Goal: Transaction & Acquisition: Purchase product/service

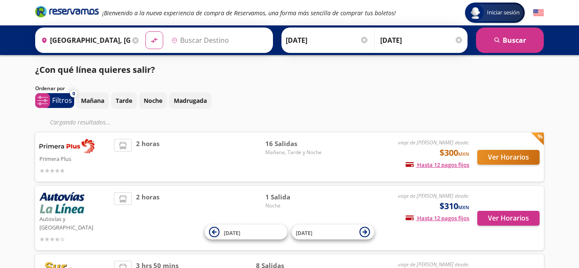
type input "[GEOGRAPHIC_DATA][PERSON_NAME], [GEOGRAPHIC_DATA]"
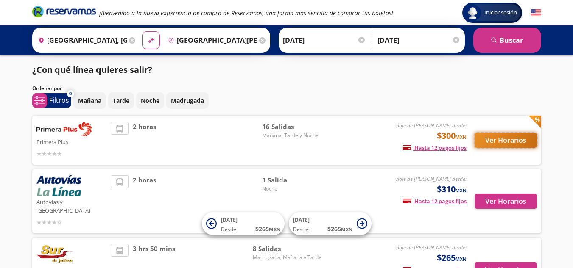
click at [482, 138] on button "Ver Horarios" at bounding box center [506, 140] width 62 height 15
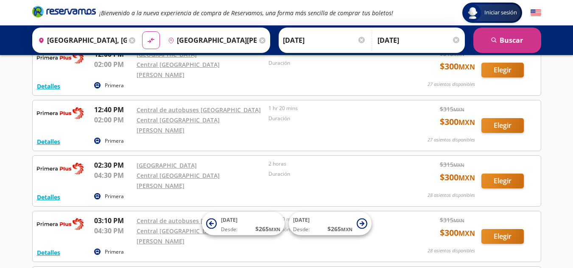
scroll to position [280, 0]
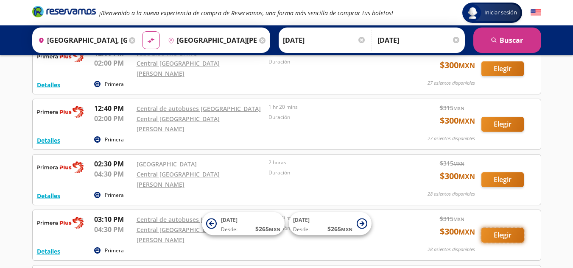
click at [494, 228] on button "Elegir" at bounding box center [502, 235] width 42 height 15
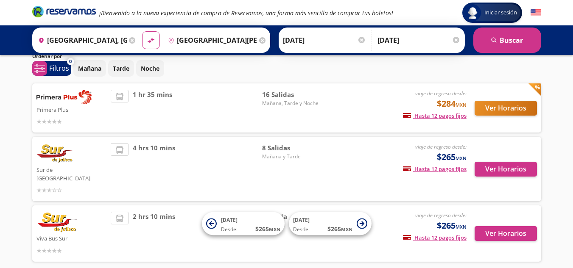
scroll to position [33, 0]
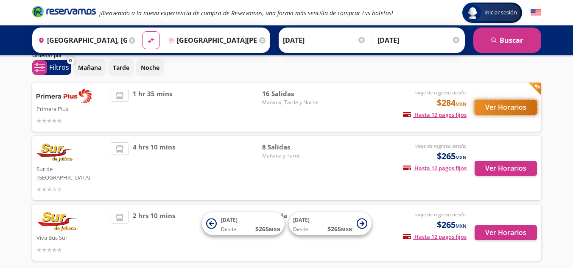
click at [520, 105] on button "Ver Horarios" at bounding box center [506, 107] width 62 height 15
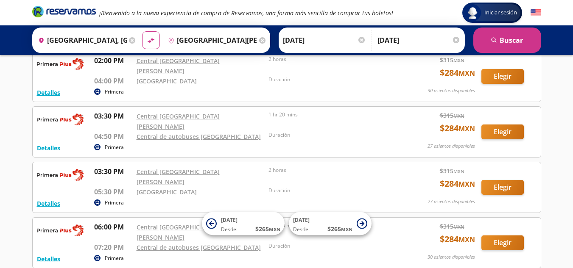
scroll to position [604, 0]
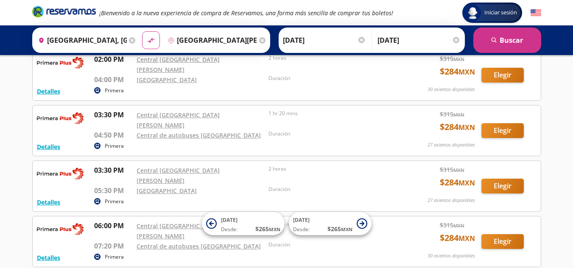
click at [260, 42] on icon at bounding box center [262, 40] width 6 height 6
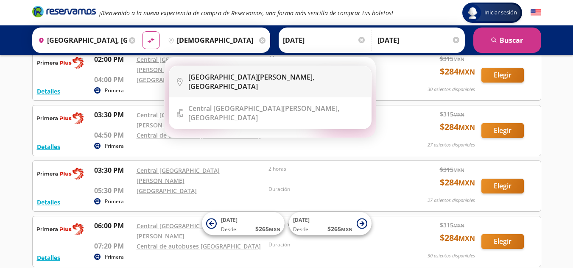
click at [235, 79] on b "Ciudad Guzmán," at bounding box center [251, 77] width 126 height 9
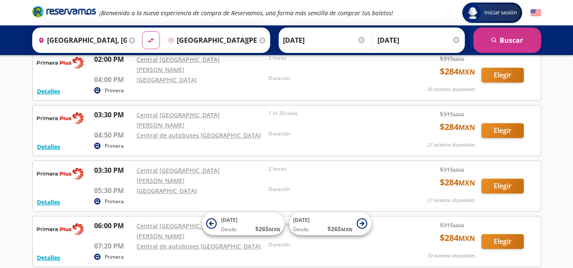
click at [225, 41] on input "[GEOGRAPHIC_DATA][PERSON_NAME], [GEOGRAPHIC_DATA]" at bounding box center [211, 40] width 92 height 21
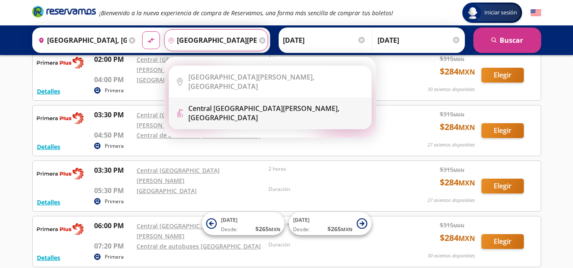
click at [225, 104] on b "Central Ciudad Guzmán," at bounding box center [263, 108] width 151 height 9
type input "[GEOGRAPHIC_DATA][PERSON_NAME], [GEOGRAPHIC_DATA]"
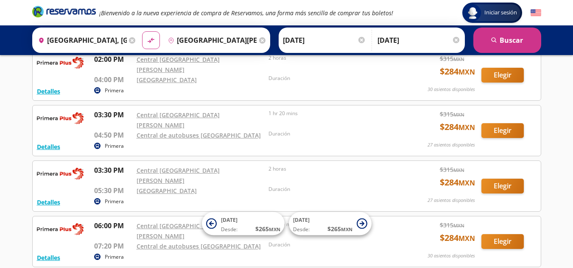
click at [463, 41] on div "Ida 12-Sep-25 Elige tu fecha de ida Septiembre 2025 Lun Mar Mié Jue Vie Sáb Dom…" at bounding box center [372, 40] width 186 height 25
click at [456, 40] on div at bounding box center [456, 40] width 6 height 6
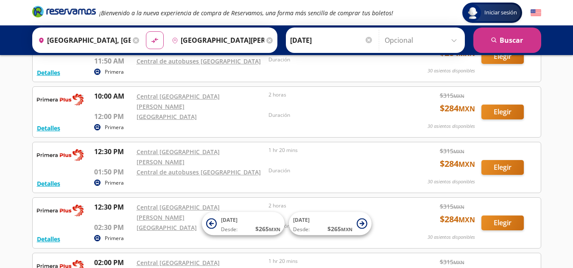
scroll to position [0, 0]
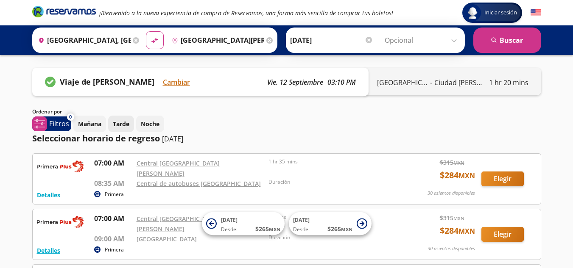
click at [123, 126] on p "Tarde" at bounding box center [121, 124] width 17 height 9
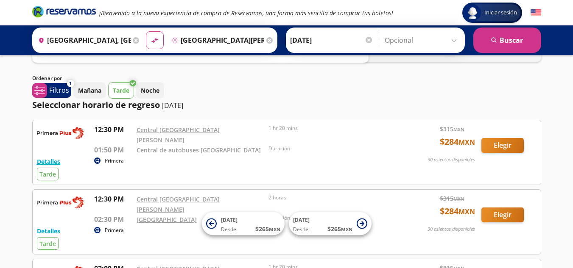
scroll to position [34, 0]
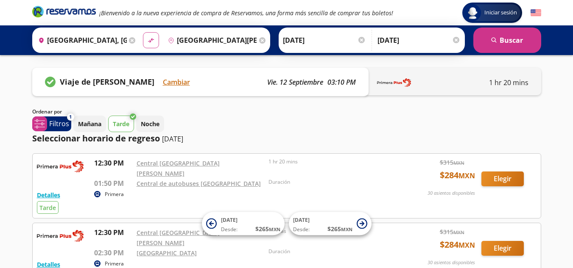
click at [151, 43] on icon "material-symbols:compare-arrows-rounded" at bounding box center [151, 40] width 8 height 8
type input "Ciudad Guzmán, Jalisco"
type input "[GEOGRAPHIC_DATA], [GEOGRAPHIC_DATA]"
click at [151, 43] on icon "material-symbols:compare-arrows-rounded" at bounding box center [151, 40] width 8 height 8
type input "[GEOGRAPHIC_DATA], [GEOGRAPHIC_DATA]"
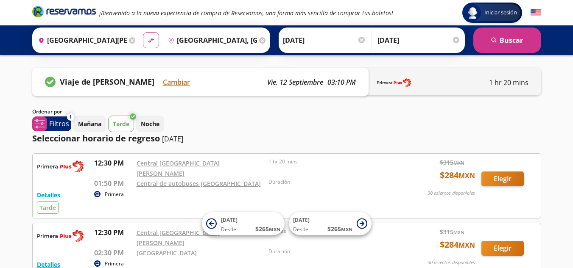
type input "Ciudad Guzmán, Jalisco"
click at [151, 41] on icon at bounding box center [151, 40] width 6 height 5
type input "Ciudad Guzmán, Jalisco"
type input "[GEOGRAPHIC_DATA], [GEOGRAPHIC_DATA]"
click at [151, 41] on icon at bounding box center [151, 40] width 6 height 5
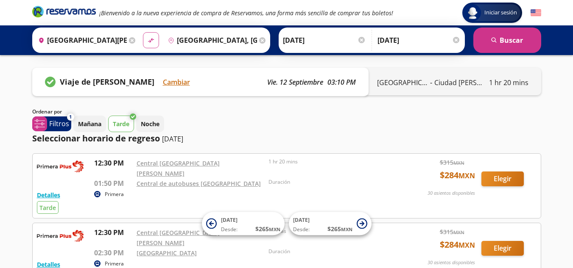
type input "[GEOGRAPHIC_DATA], [GEOGRAPHIC_DATA]"
type input "[GEOGRAPHIC_DATA][PERSON_NAME], [GEOGRAPHIC_DATA]"
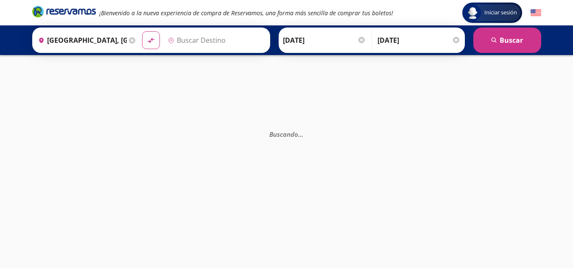
type input "[GEOGRAPHIC_DATA][PERSON_NAME], [GEOGRAPHIC_DATA]"
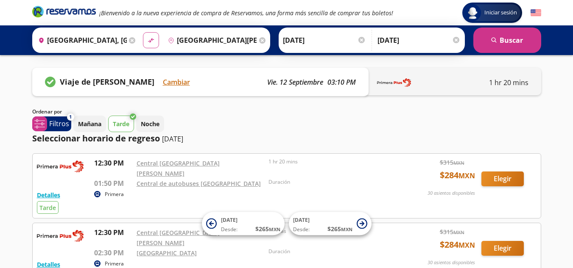
click at [143, 38] on button "material-symbols:compare-arrows-rounded" at bounding box center [151, 40] width 16 height 16
type input "[GEOGRAPHIC_DATA][PERSON_NAME], [GEOGRAPHIC_DATA]"
type input "[GEOGRAPHIC_DATA], [GEOGRAPHIC_DATA]"
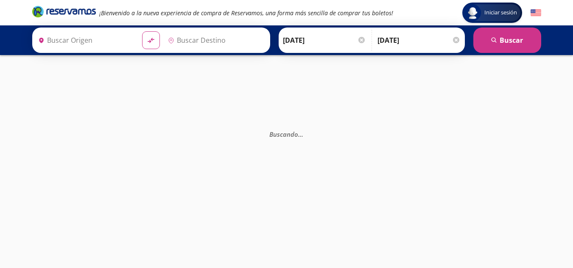
type input "[GEOGRAPHIC_DATA], [GEOGRAPHIC_DATA]"
type input "[GEOGRAPHIC_DATA][PERSON_NAME], [GEOGRAPHIC_DATA]"
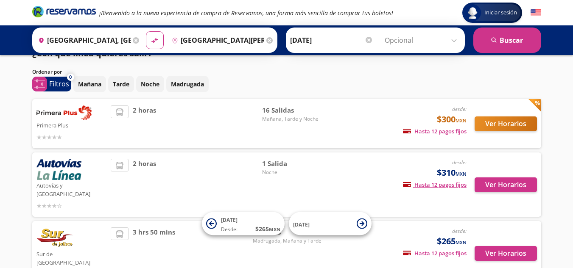
scroll to position [16, 0]
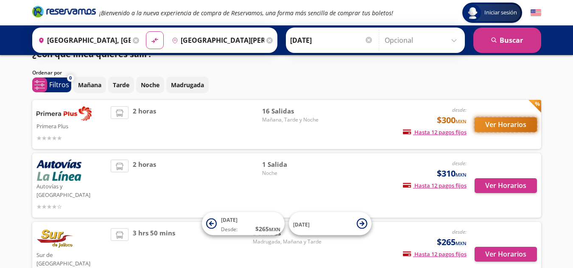
click at [503, 123] on button "Ver Horarios" at bounding box center [506, 124] width 62 height 15
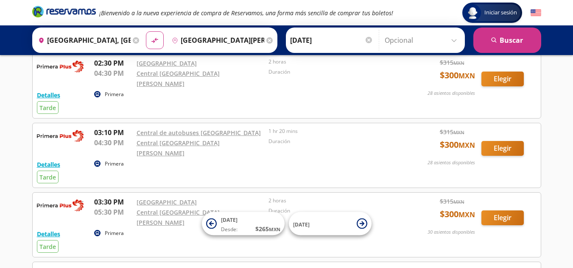
scroll to position [184, 0]
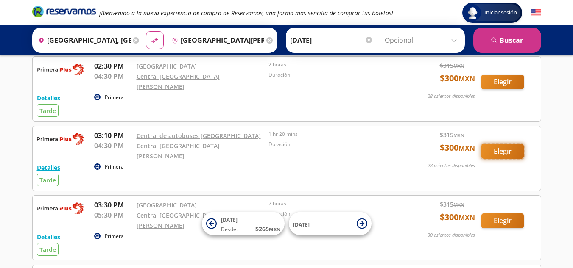
click at [491, 144] on button "Elegir" at bounding box center [502, 151] width 42 height 15
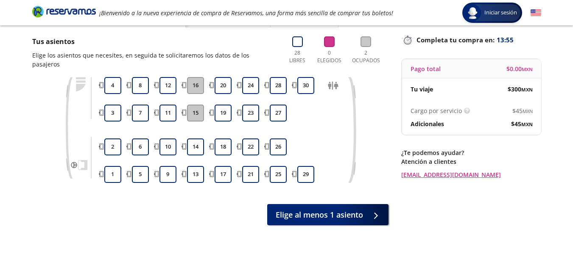
scroll to position [31, 0]
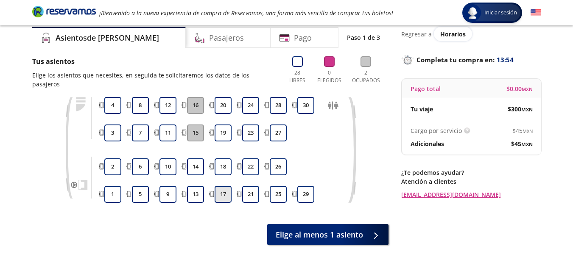
click at [222, 186] on button "17" at bounding box center [223, 194] width 17 height 17
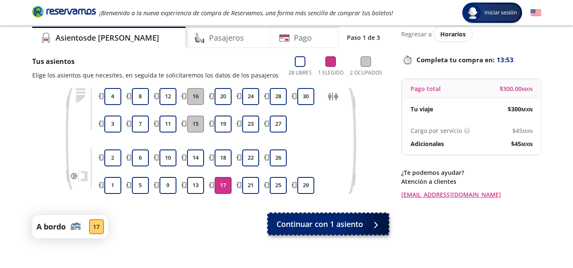
click at [307, 226] on span "Continuar con 1 asiento" at bounding box center [320, 224] width 87 height 11
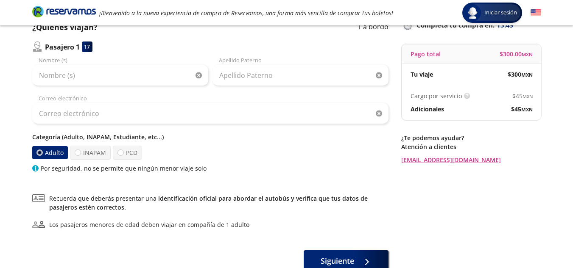
scroll to position [67, 0]
click at [131, 135] on p "Categoría (Adulto, INAPAM, Estudiante, etc...)" at bounding box center [210, 136] width 356 height 9
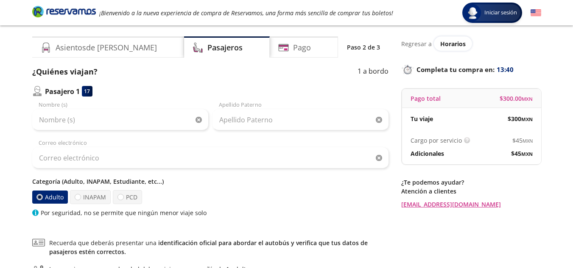
scroll to position [0, 0]
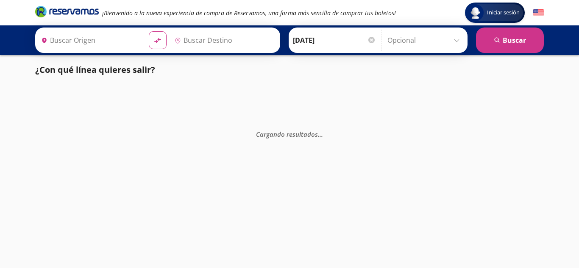
type input "[GEOGRAPHIC_DATA], [GEOGRAPHIC_DATA]"
type input "[GEOGRAPHIC_DATA][PERSON_NAME], [GEOGRAPHIC_DATA]"
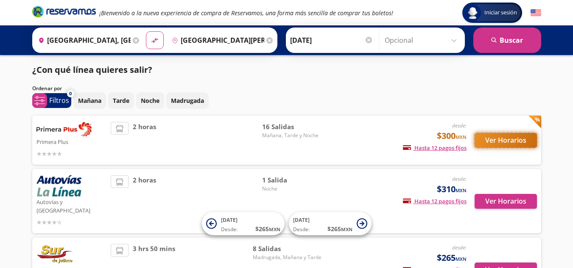
click at [493, 140] on button "Ver Horarios" at bounding box center [506, 140] width 62 height 15
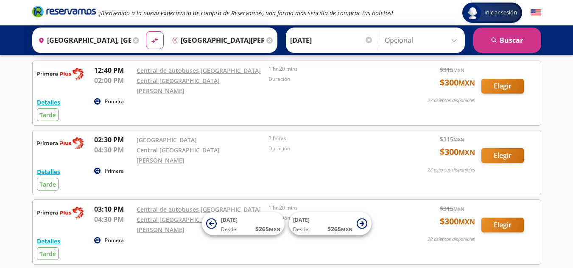
scroll to position [111, 0]
click at [510, 218] on button "Elegir" at bounding box center [502, 225] width 42 height 15
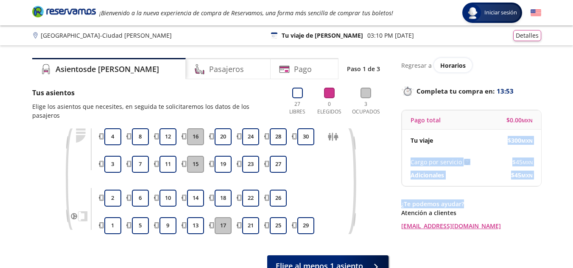
drag, startPoint x: 510, startPoint y: 206, endPoint x: 473, endPoint y: 148, distance: 68.8
click at [473, 148] on div "Regresar a Horarios Completa tu compra en : 13:53 Pago total $ 0.00 MXN Tu viaj…" at bounding box center [471, 144] width 140 height 173
click at [228, 218] on button "17" at bounding box center [223, 226] width 17 height 17
click at [198, 218] on button "13" at bounding box center [195, 226] width 17 height 17
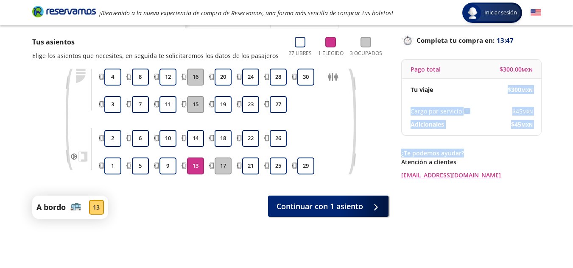
scroll to position [52, 0]
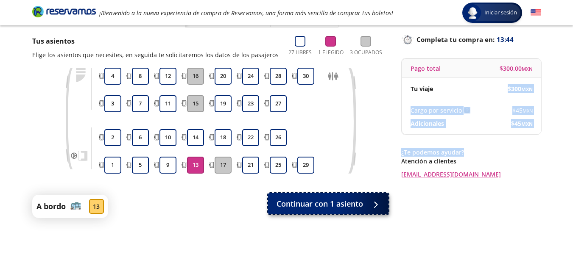
click at [299, 204] on span "Continuar con 1 asiento" at bounding box center [320, 203] width 87 height 11
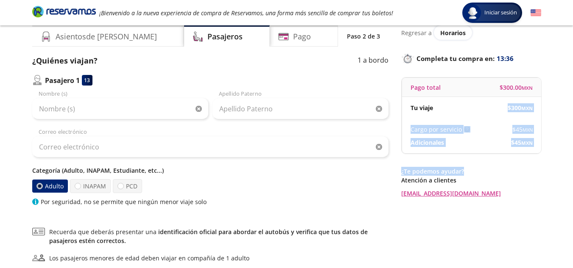
scroll to position [32, 0]
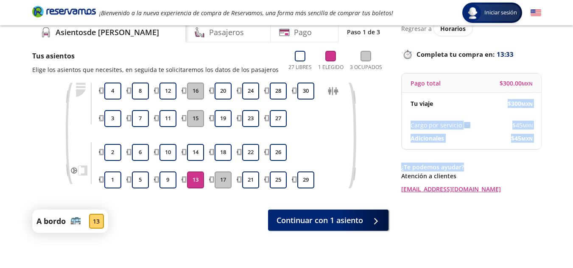
scroll to position [38, 0]
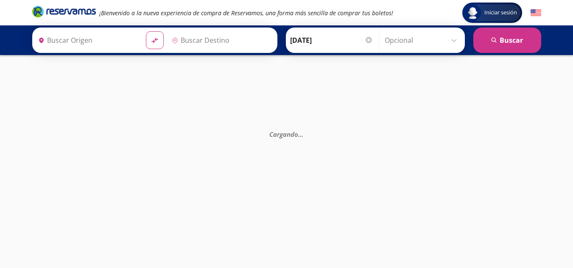
type input "Central de Autobuses [GEOGRAPHIC_DATA], [GEOGRAPHIC_DATA]"
type input "[GEOGRAPHIC_DATA][PERSON_NAME], [GEOGRAPHIC_DATA]"
